Goal: Navigation & Orientation: Find specific page/section

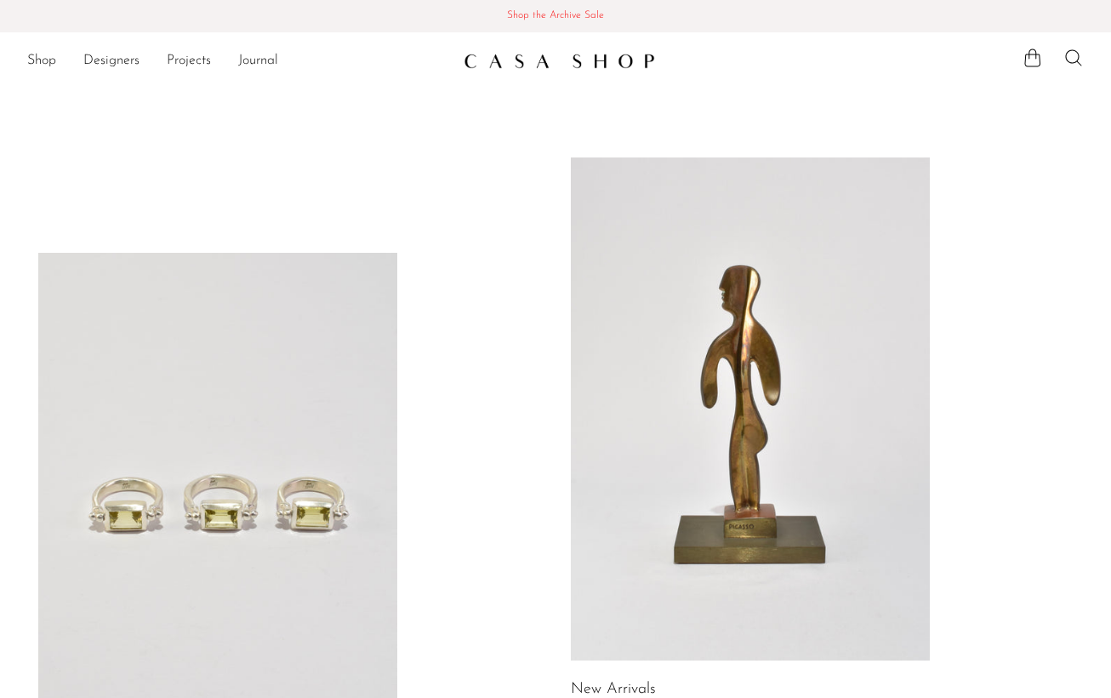
scroll to position [65, 0]
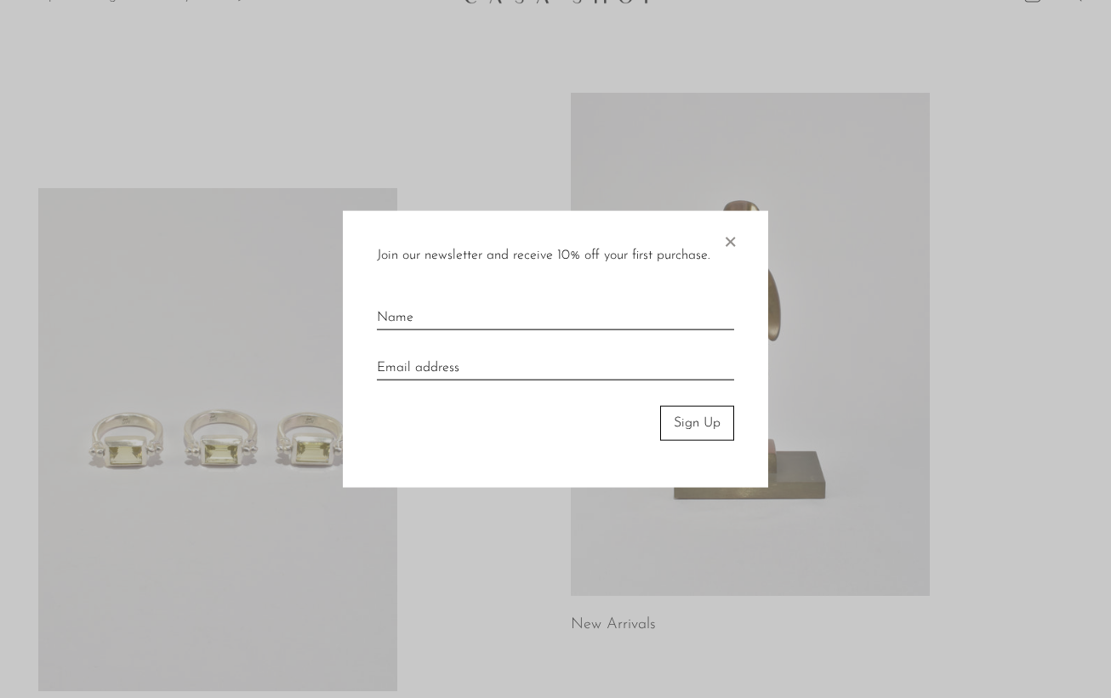
click at [730, 237] on span "×" at bounding box center [729, 238] width 17 height 54
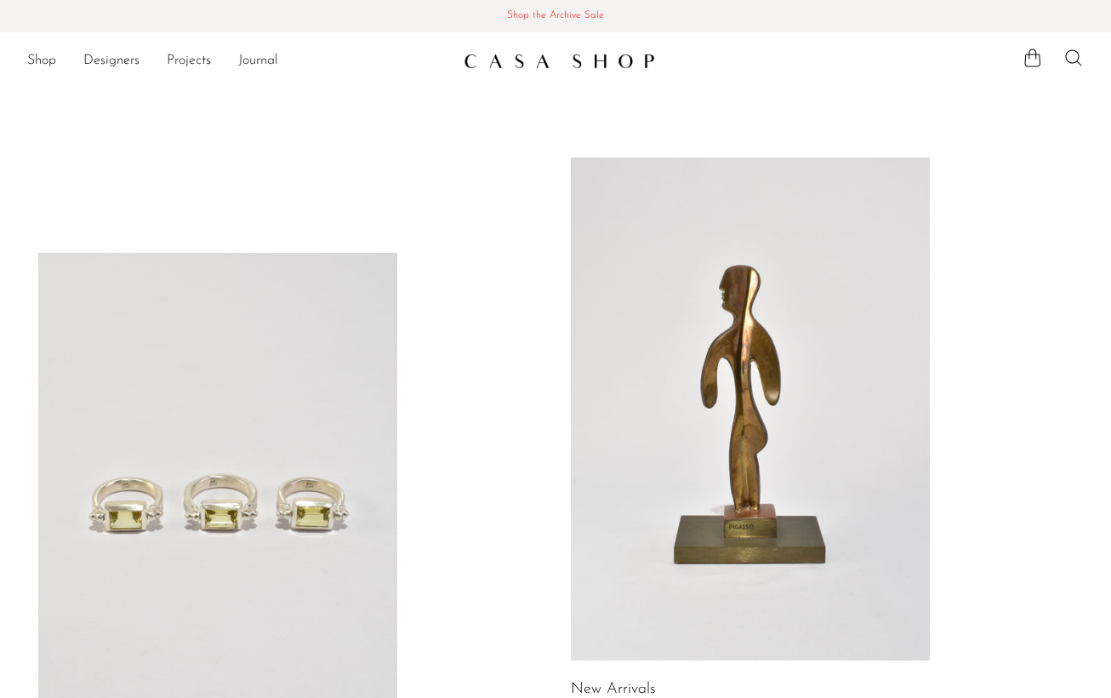
scroll to position [0, 0]
click at [44, 61] on link "Shop" at bounding box center [41, 61] width 29 height 22
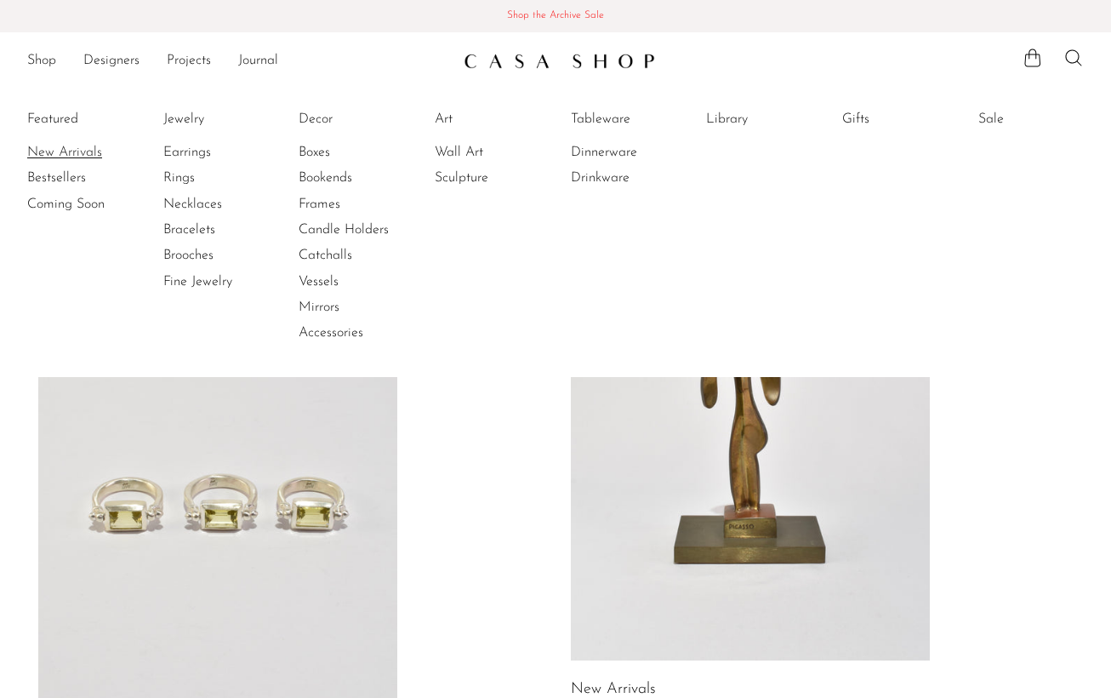
click at [64, 151] on link "New Arrivals" at bounding box center [91, 152] width 128 height 19
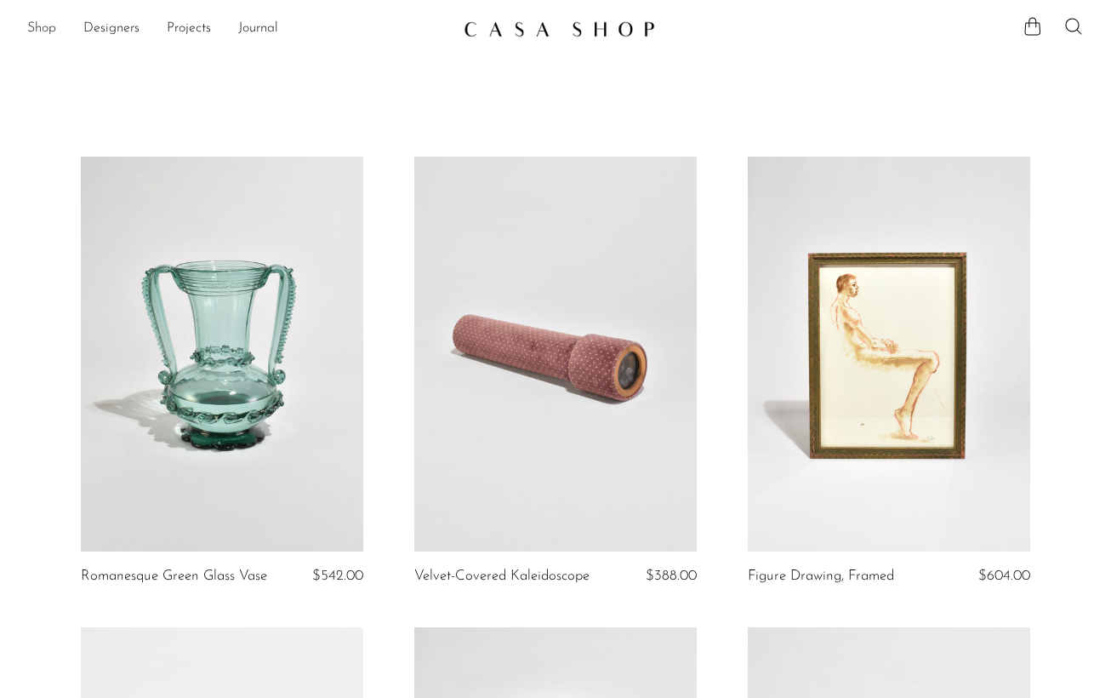
click at [44, 33] on link "Shop" at bounding box center [41, 29] width 29 height 22
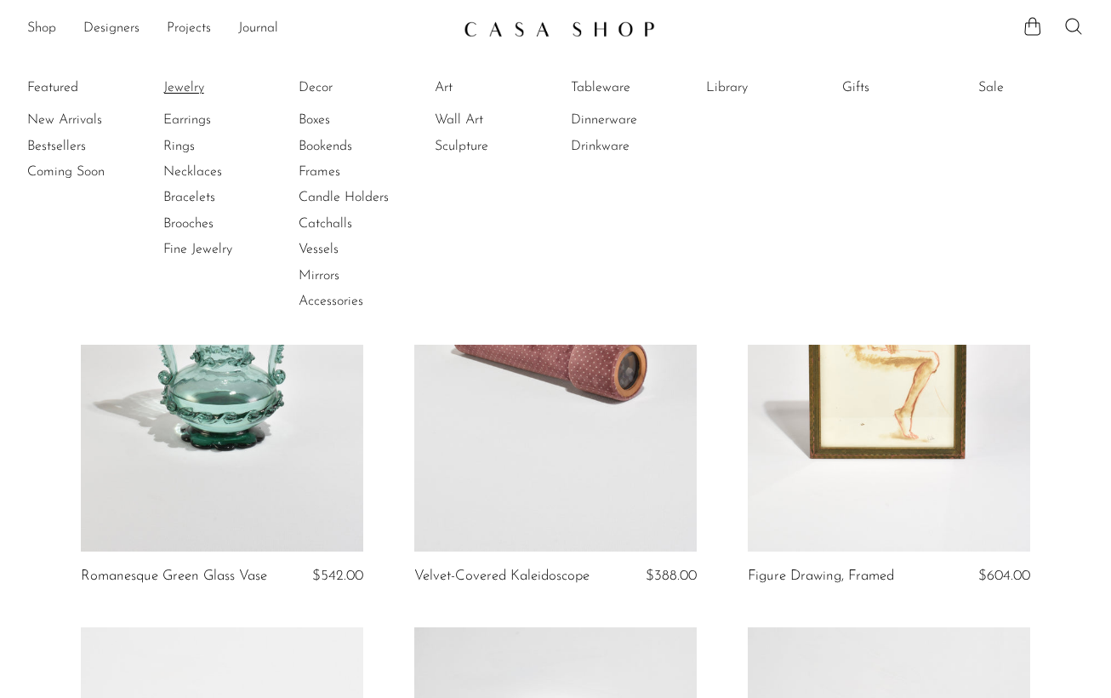
click at [183, 87] on link "Jewelry" at bounding box center [227, 87] width 128 height 19
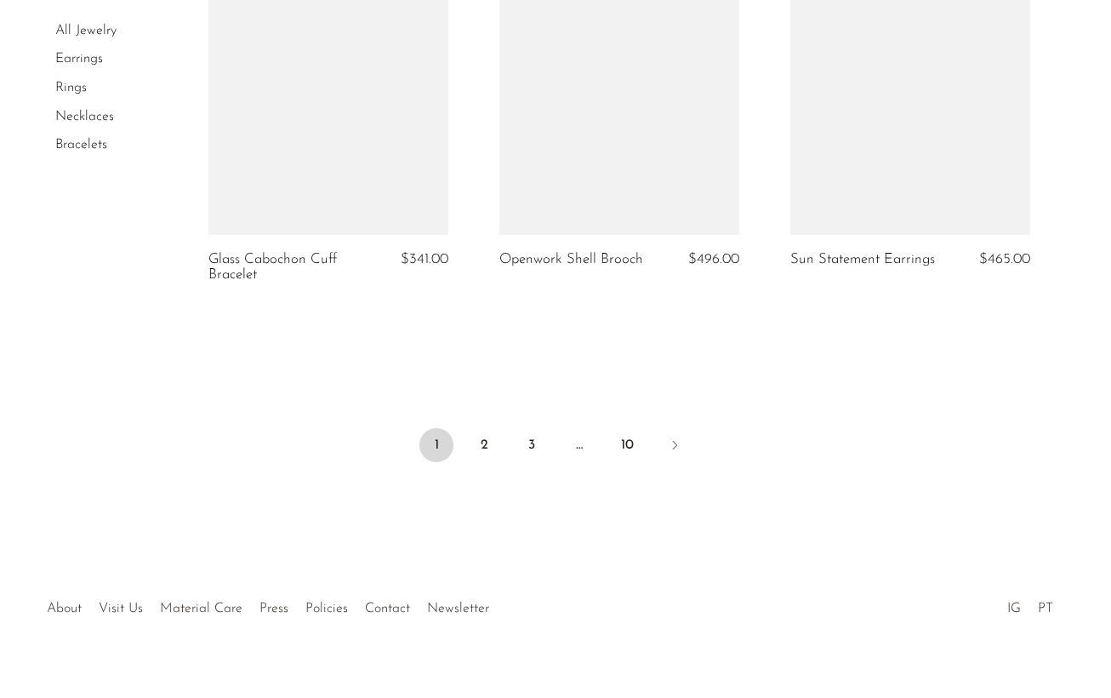
scroll to position [4933, 0]
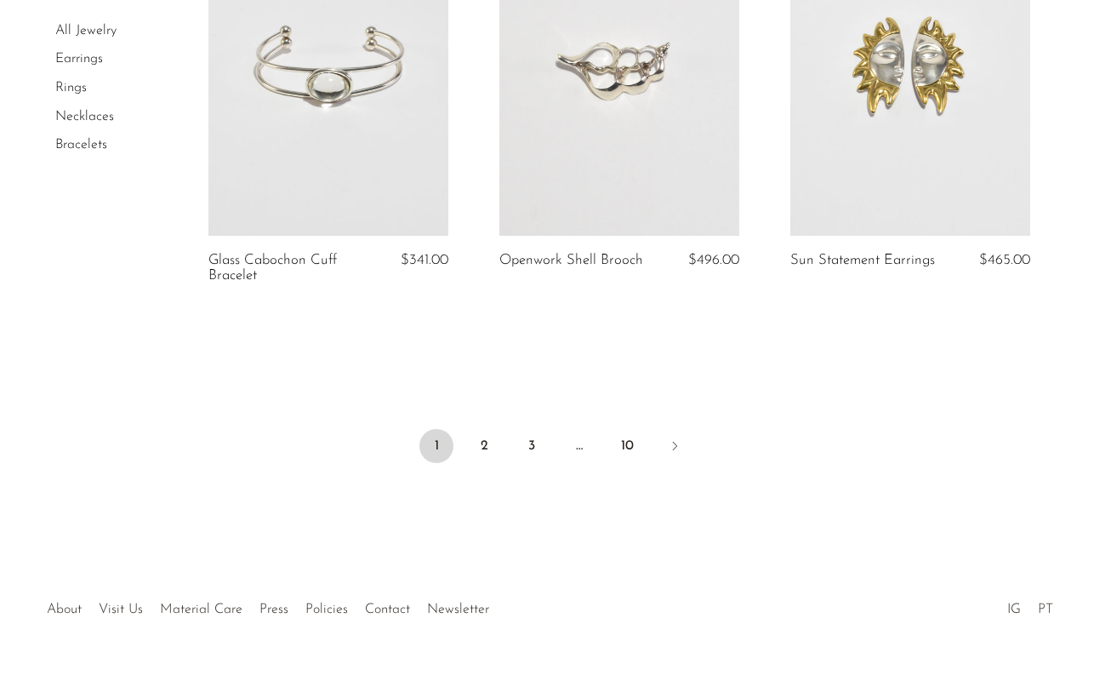
click at [1045, 602] on link "PT" at bounding box center [1045, 609] width 15 height 14
